Goal: Transaction & Acquisition: Book appointment/travel/reservation

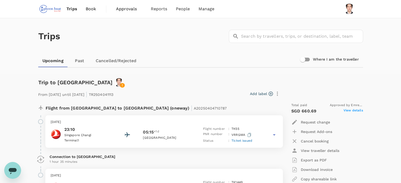
click at [92, 8] on span "Book" at bounding box center [91, 9] width 11 height 6
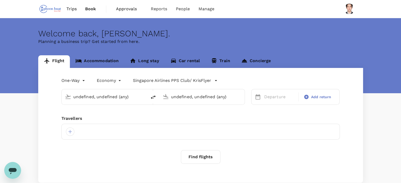
type input "Cologne Bonn (CGN)"
type input "Singapore Changi (SIN)"
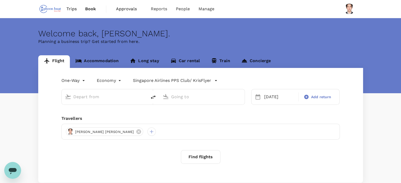
type input "Cologne Bonn (CGN)"
type input "Singapore Changi (SIN)"
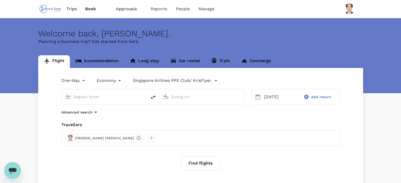
type input "Cologne Bonn (CGN)"
type input "Singapore Changi (SIN)"
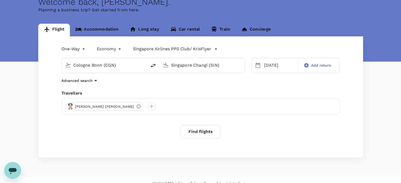
scroll to position [32, 0]
click at [198, 136] on button "Find flights" at bounding box center [201, 132] width 40 height 14
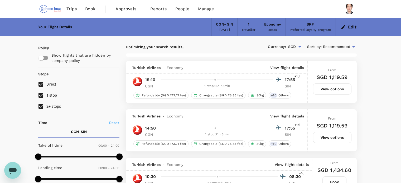
scroll to position [55, 0]
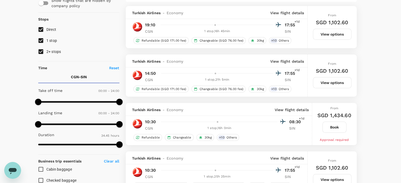
type input "2155"
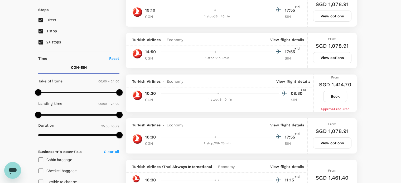
scroll to position [67, 0]
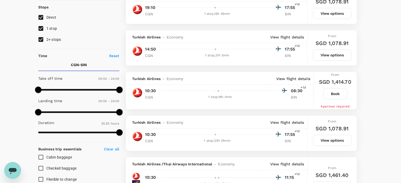
click at [335, 90] on button "Book" at bounding box center [335, 93] width 24 height 11
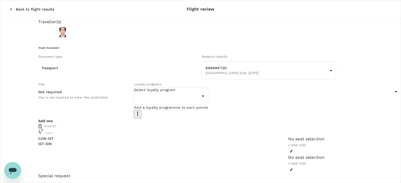
click at [208, 87] on div "Loyalty programs" at bounding box center [171, 84] width 74 height 6
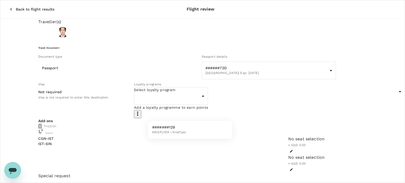
click at [200, 109] on body "Back to flight results Flight review Traveller(s) Traveller 1 : [PERSON_NAME] T…" at bounding box center [202, 181] width 405 height 362
click at [186, 134] on li "#######129 KRISFLYER | KrisFlyer" at bounding box center [190, 130] width 84 height 14
type input "10188119-d23b-47d3-935f-9be78648835e"
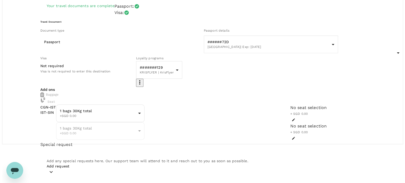
scroll to position [40, 0]
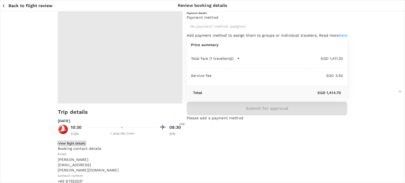
type input "9e97b462-4c25-472c-89ab-f051c91c7086"
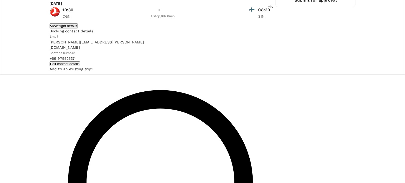
scroll to position [109, 0]
radio input "true"
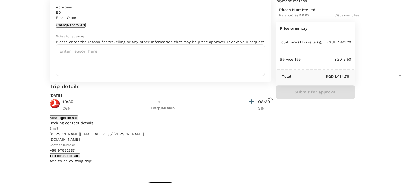
scroll to position [113, 0]
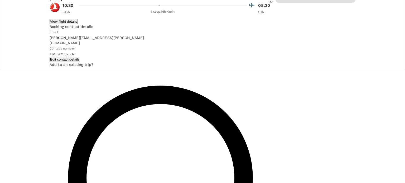
radio input "true"
radio input "false"
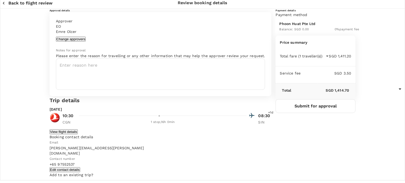
scroll to position [0, 0]
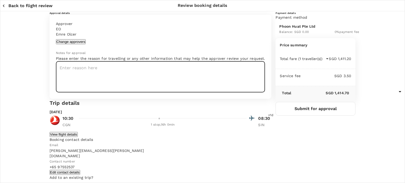
click at [191, 92] on textarea at bounding box center [160, 76] width 209 height 31
type textarea "Change of flight"
click at [308, 116] on button "Submit for approval" at bounding box center [315, 109] width 80 height 14
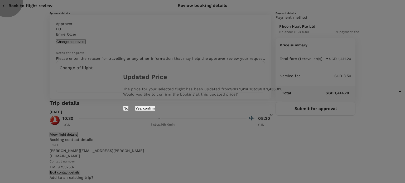
click at [155, 111] on button "Yes, confirm" at bounding box center [145, 108] width 20 height 5
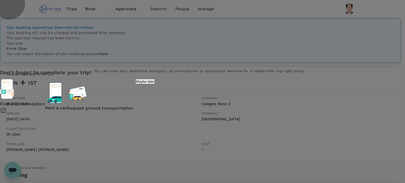
click at [154, 84] on p "Maybe later" at bounding box center [145, 82] width 18 height 4
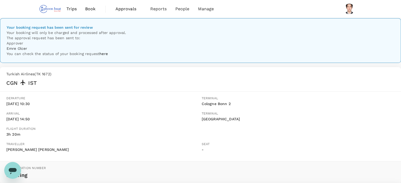
click at [109, 86] on div "Your booking request has been sent for review Your booking will only be charged…" at bounding box center [200, 168] width 401 height 301
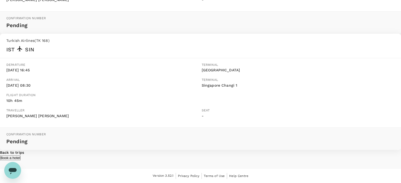
scroll to position [184, 0]
click at [216, 150] on p "Back to trips" at bounding box center [200, 152] width 401 height 5
